Goal: Task Accomplishment & Management: Manage account settings

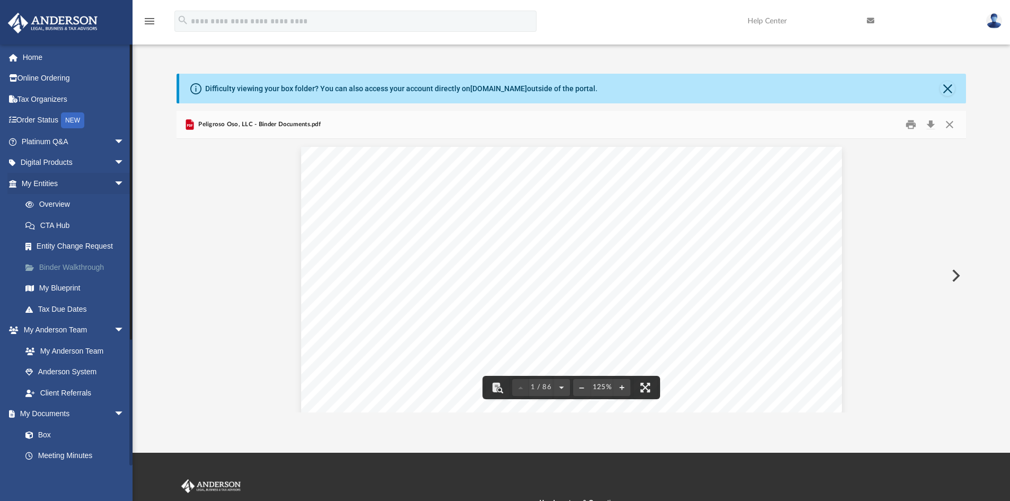
scroll to position [212, 0]
click at [48, 433] on link "Box" at bounding box center [78, 434] width 126 height 21
click at [43, 433] on link "Box" at bounding box center [78, 434] width 126 height 21
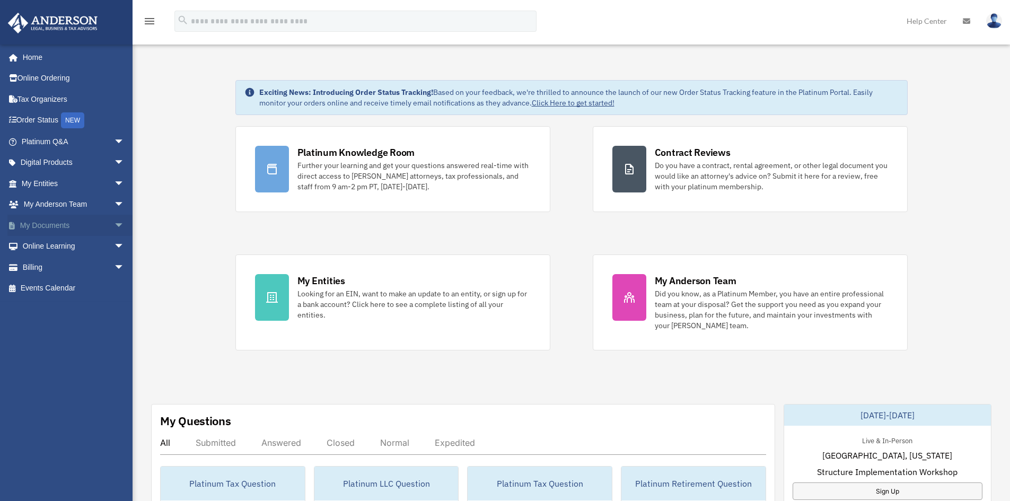
click at [33, 227] on link "My Documents arrow_drop_down" at bounding box center [73, 225] width 133 height 21
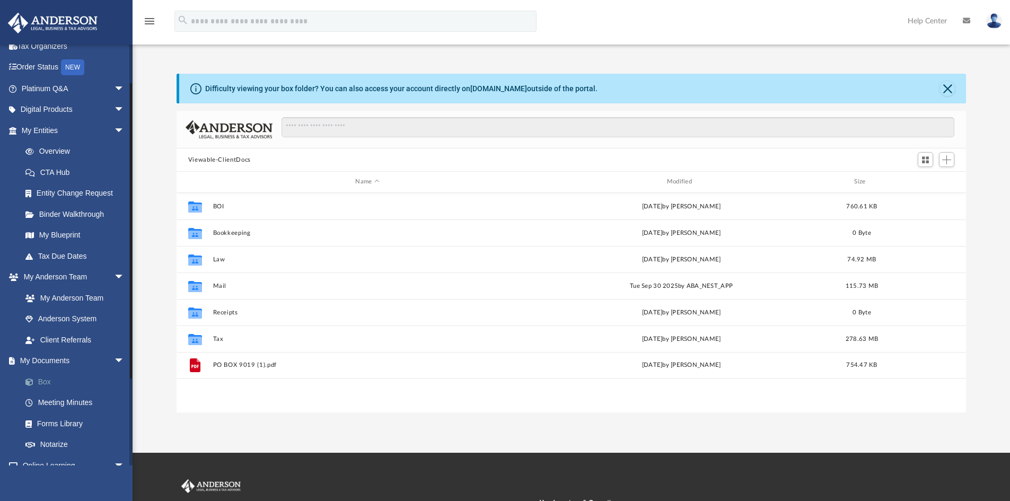
scroll to position [233, 782]
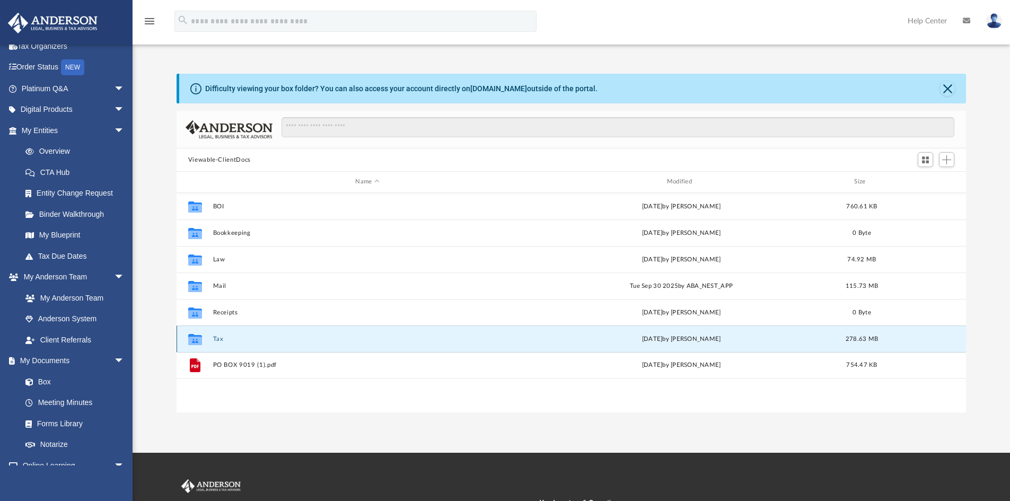
click at [218, 340] on button "Tax" at bounding box center [367, 339] width 309 height 7
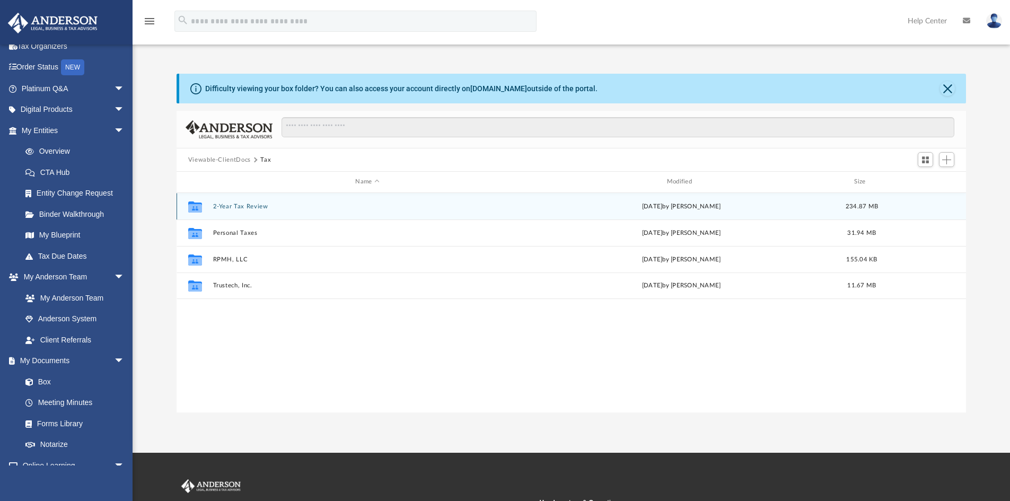
scroll to position [8, 8]
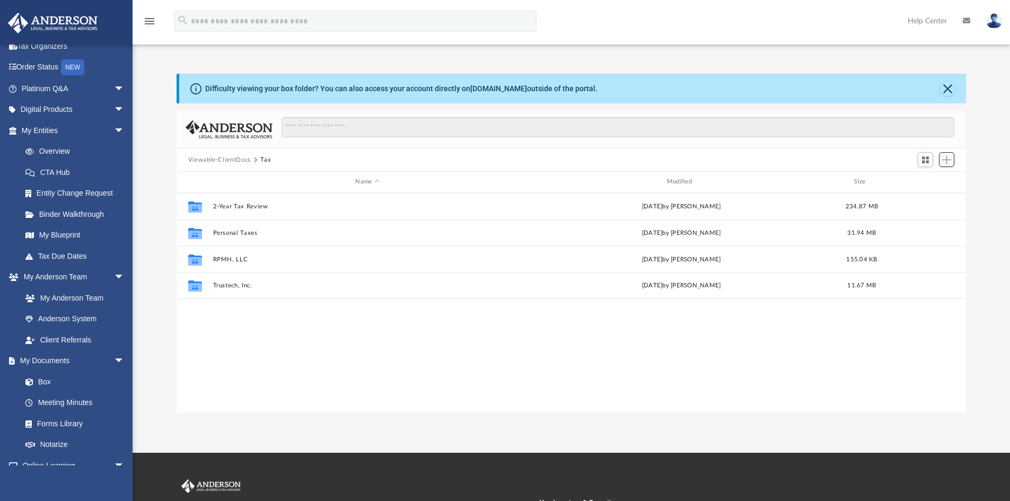
click at [947, 161] on span "Add" at bounding box center [946, 159] width 9 height 9
click at [925, 181] on li "Upload" at bounding box center [932, 181] width 34 height 11
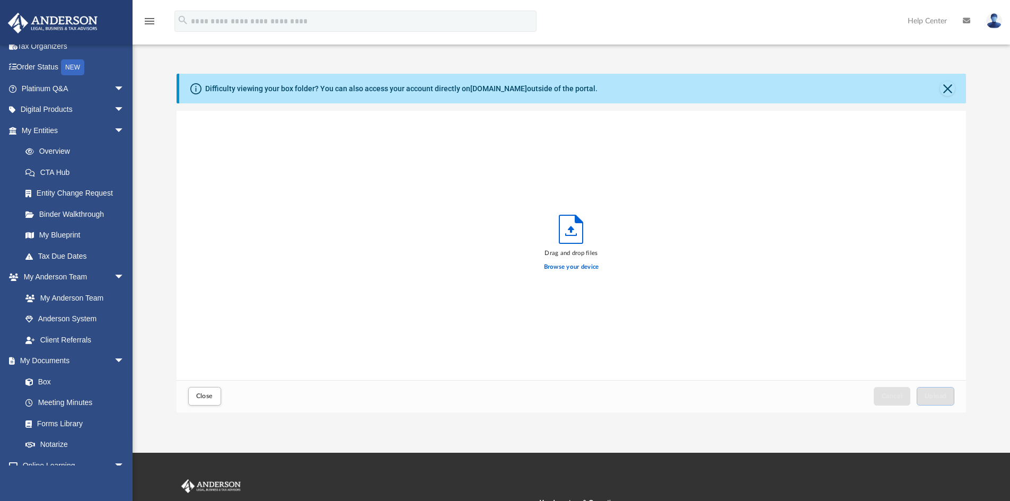
scroll to position [261, 782]
click at [578, 267] on label "Browse your device" at bounding box center [571, 267] width 55 height 10
click at [0, 0] on input "Browse your device" at bounding box center [0, 0] width 0 height 0
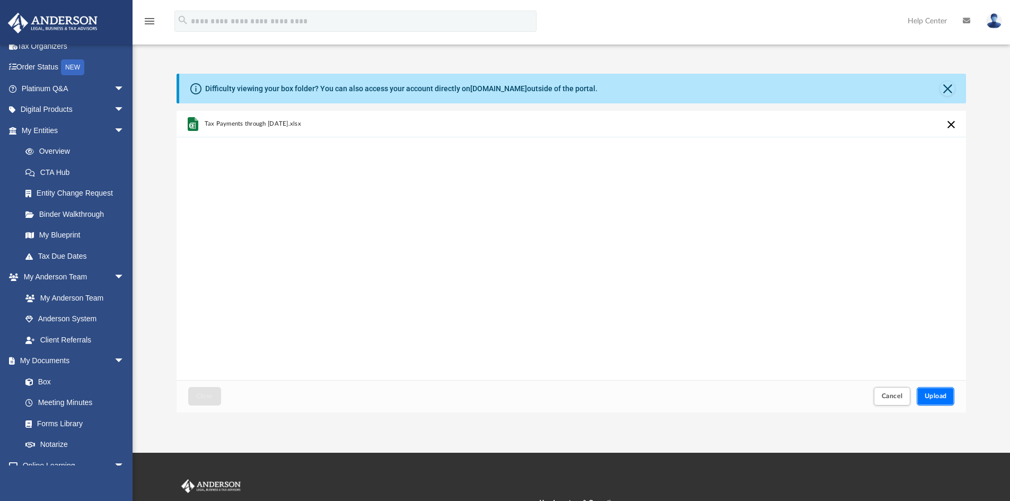
click at [941, 395] on span "Upload" at bounding box center [936, 396] width 22 height 6
